Goal: Task Accomplishment & Management: Use online tool/utility

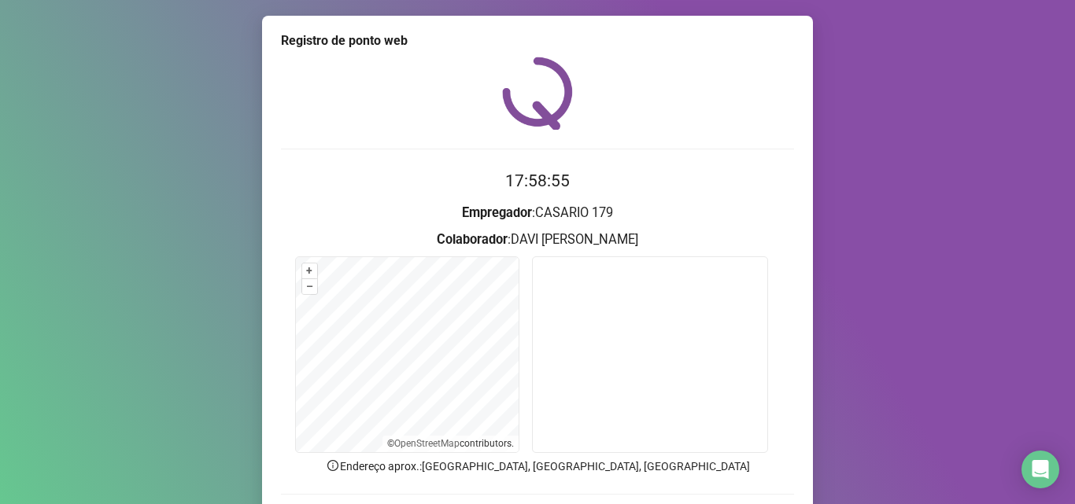
scroll to position [79, 0]
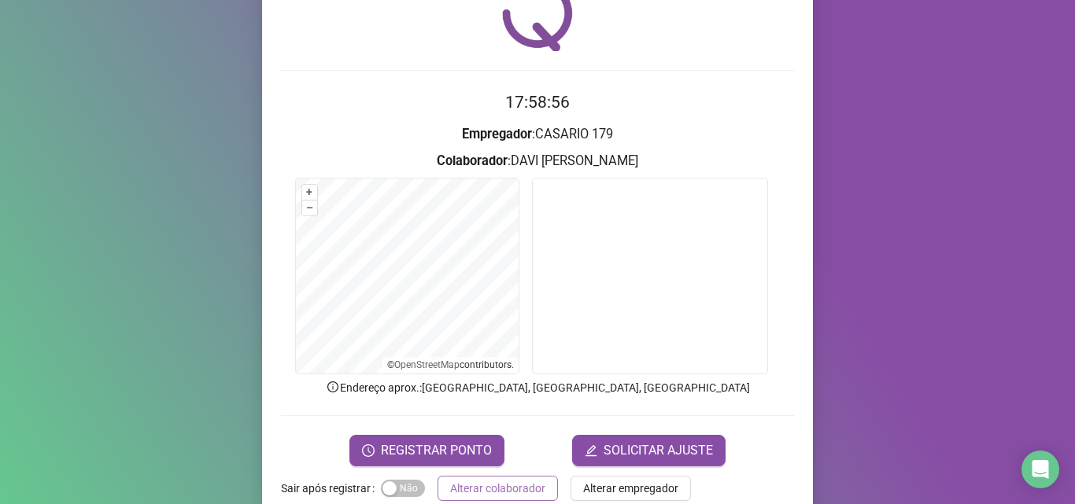
click at [491, 491] on span "Alterar colaborador" at bounding box center [497, 488] width 95 height 17
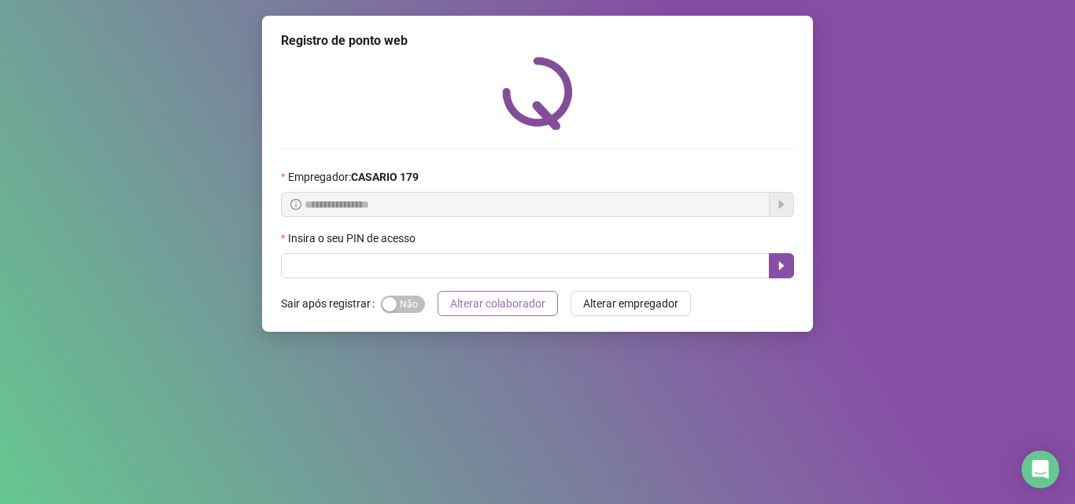
scroll to position [0, 0]
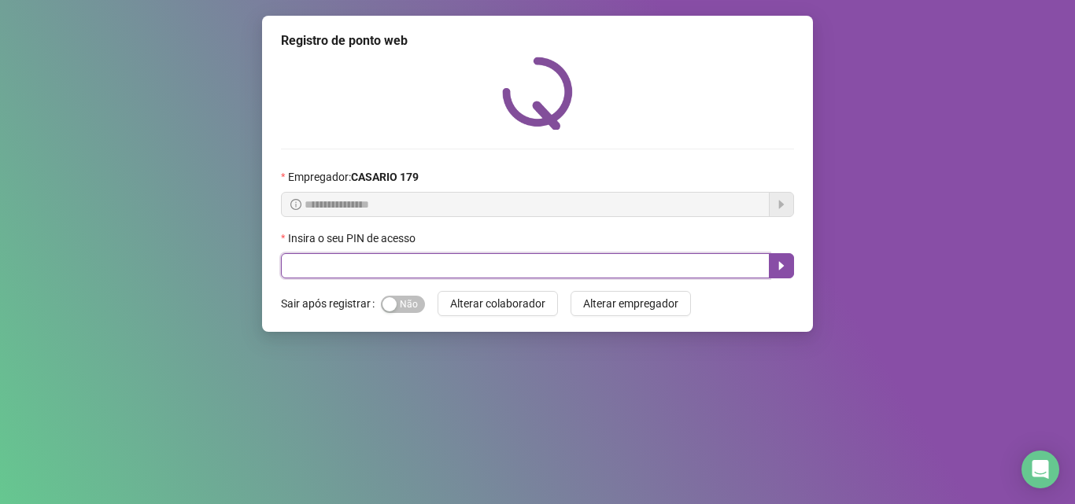
click at [297, 274] on input "text" at bounding box center [525, 265] width 489 height 25
type input "*****"
click at [771, 263] on button "button" at bounding box center [781, 265] width 25 height 25
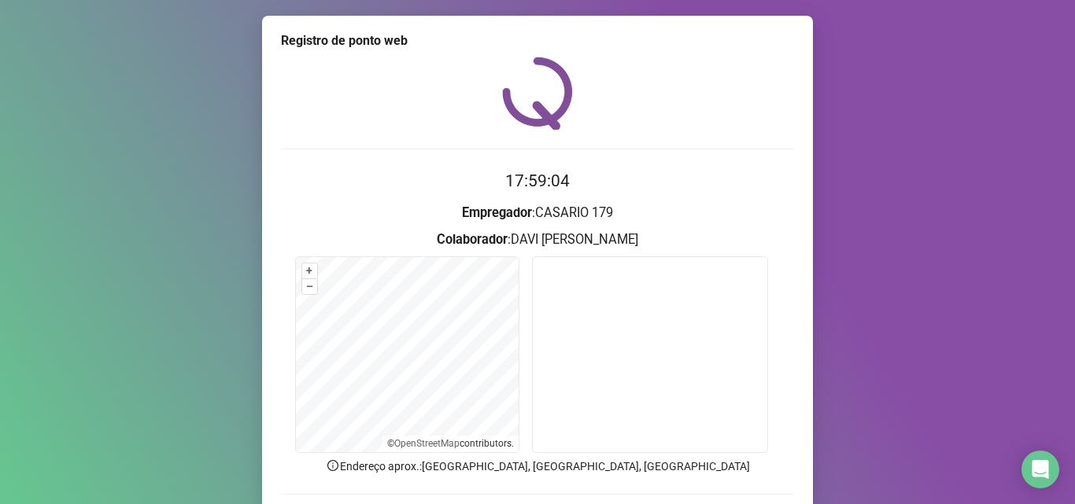
scroll to position [79, 0]
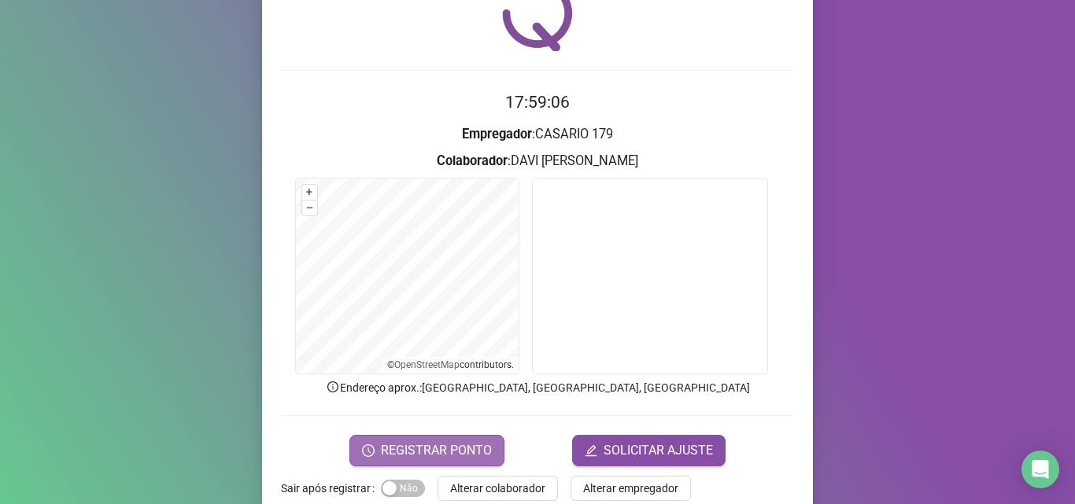
click at [394, 446] on span "REGISTRAR PONTO" at bounding box center [436, 450] width 111 height 19
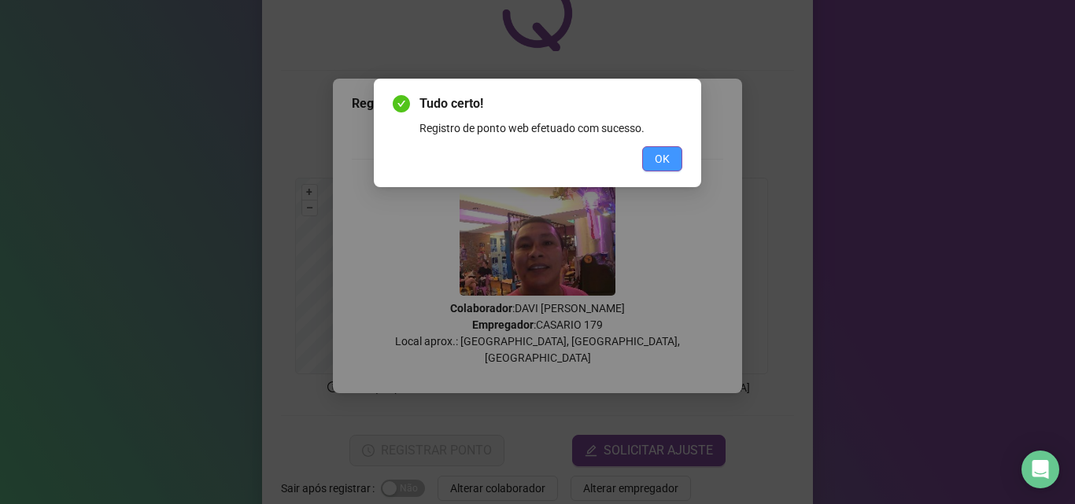
click at [665, 160] on span "OK" at bounding box center [662, 158] width 15 height 17
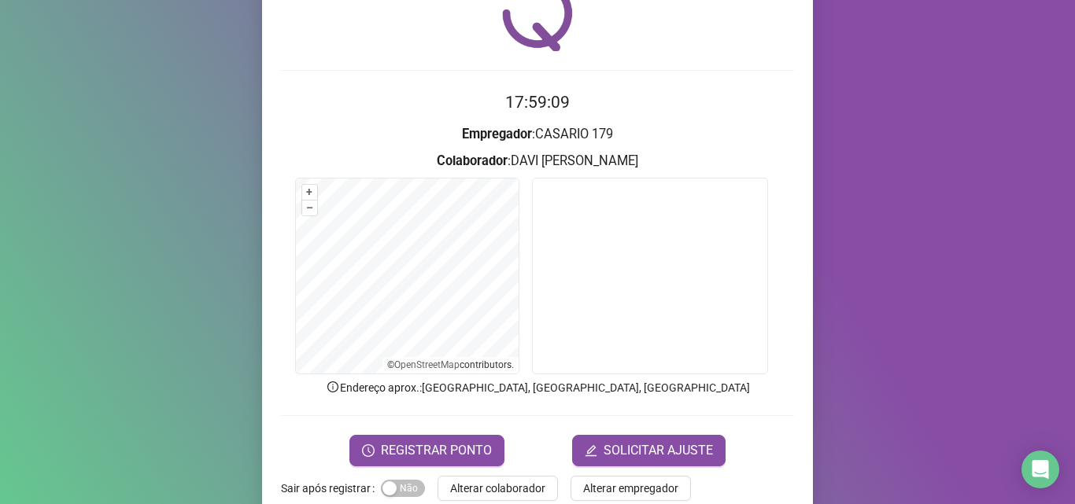
scroll to position [110, 0]
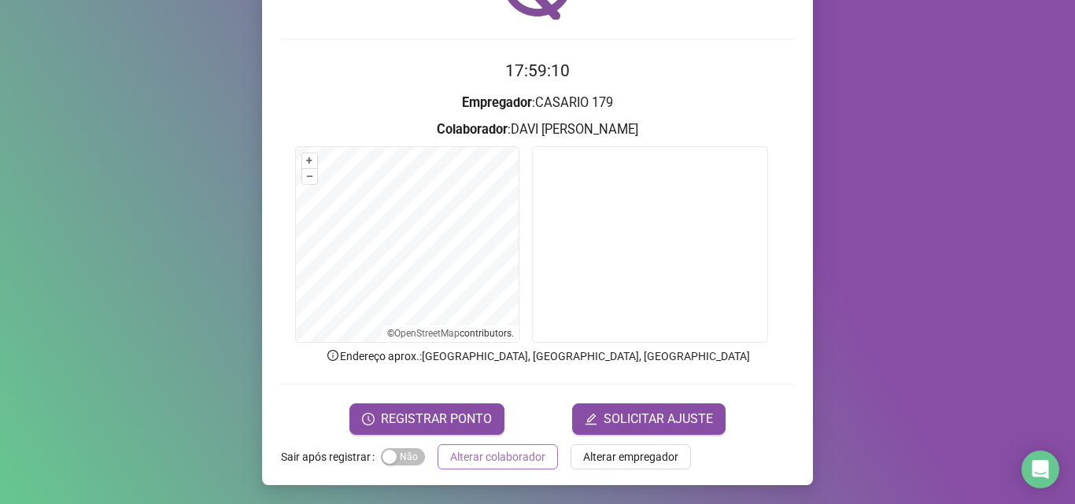
click at [493, 451] on span "Alterar colaborador" at bounding box center [497, 456] width 95 height 17
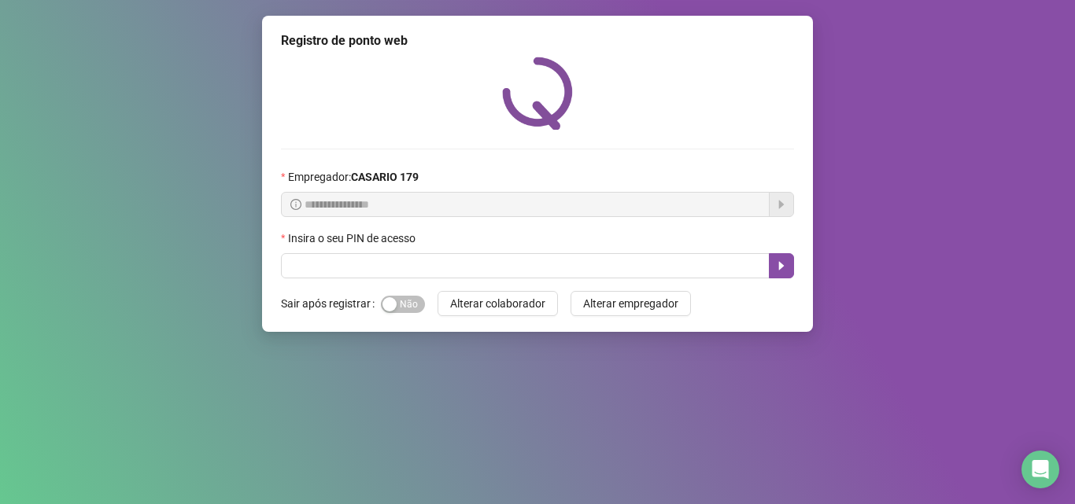
scroll to position [0, 0]
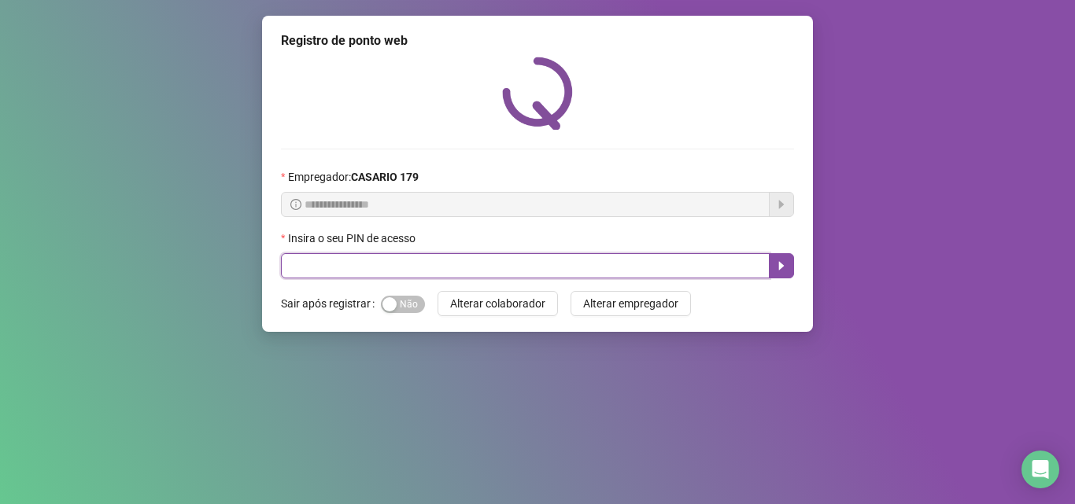
click at [426, 261] on input "text" at bounding box center [525, 265] width 489 height 25
type input "*****"
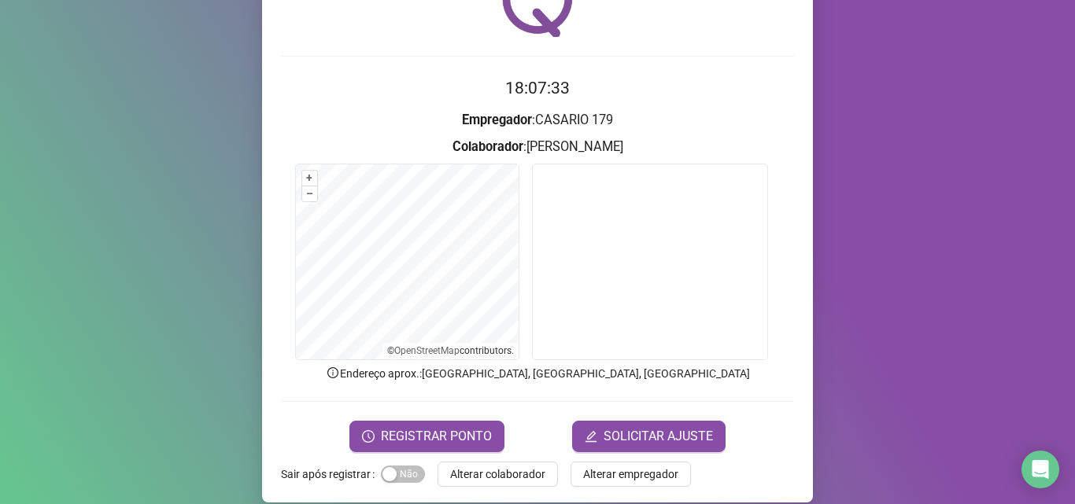
scroll to position [110, 0]
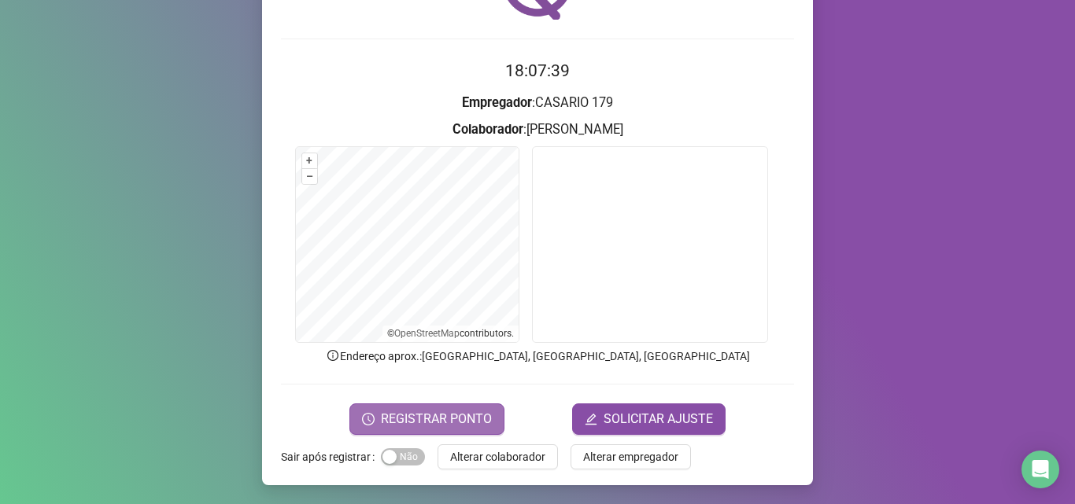
click at [377, 423] on button "REGISTRAR PONTO" at bounding box center [426, 419] width 155 height 31
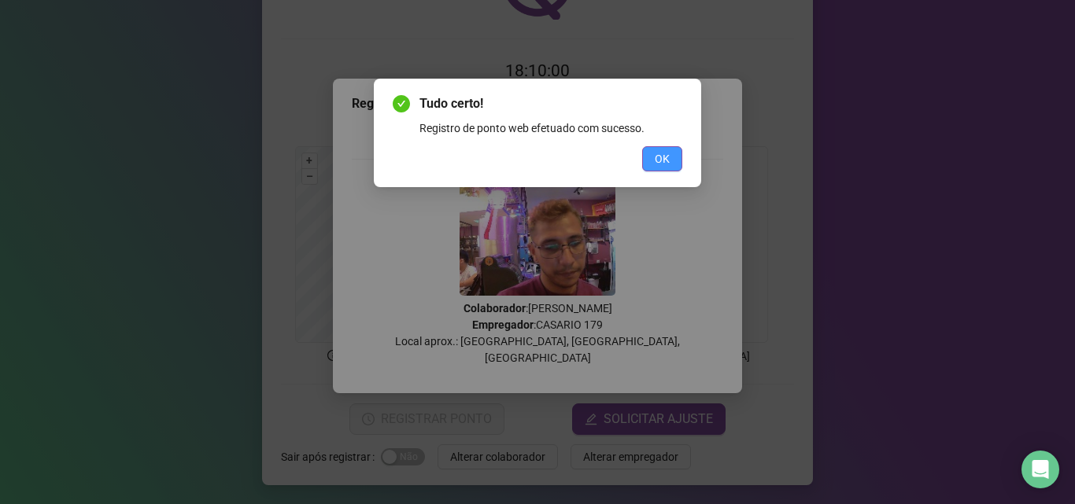
click at [679, 151] on button "OK" at bounding box center [662, 158] width 40 height 25
